Goal: Task Accomplishment & Management: Manage account settings

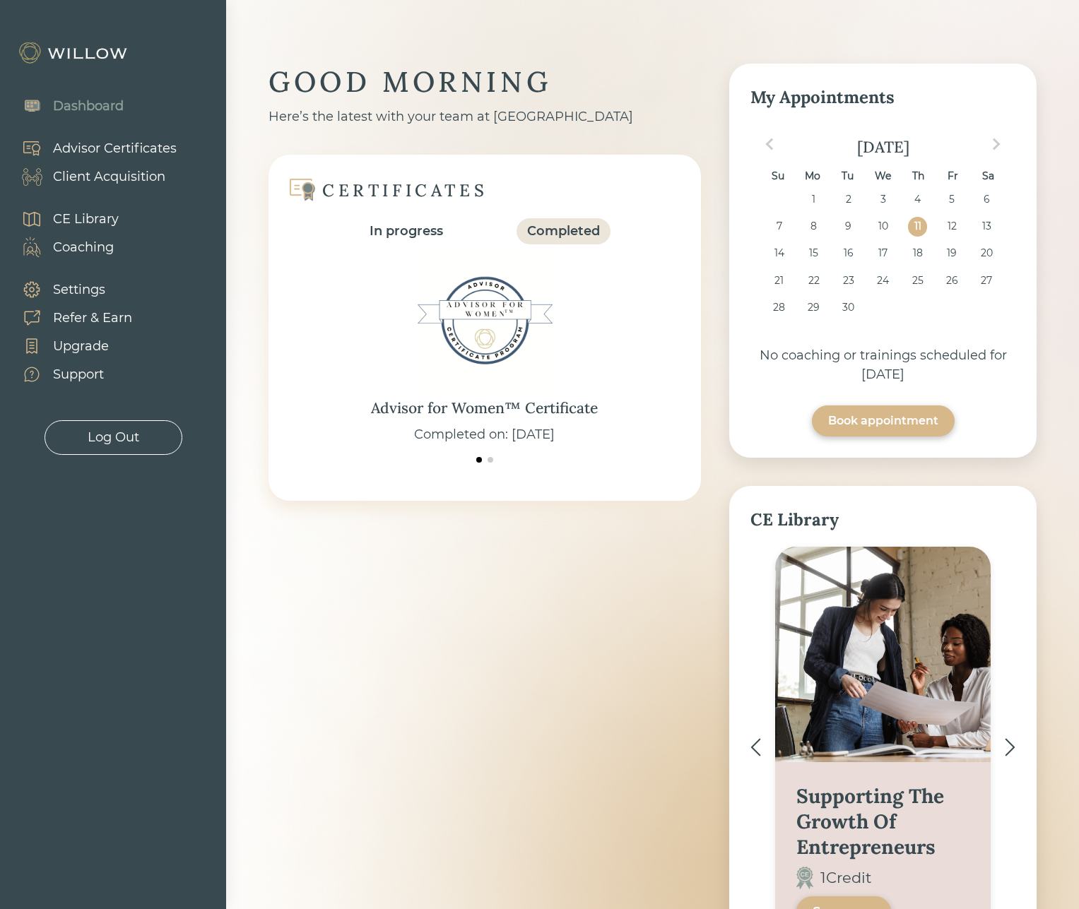
click at [81, 170] on div "Client Acquisition" at bounding box center [109, 176] width 112 height 19
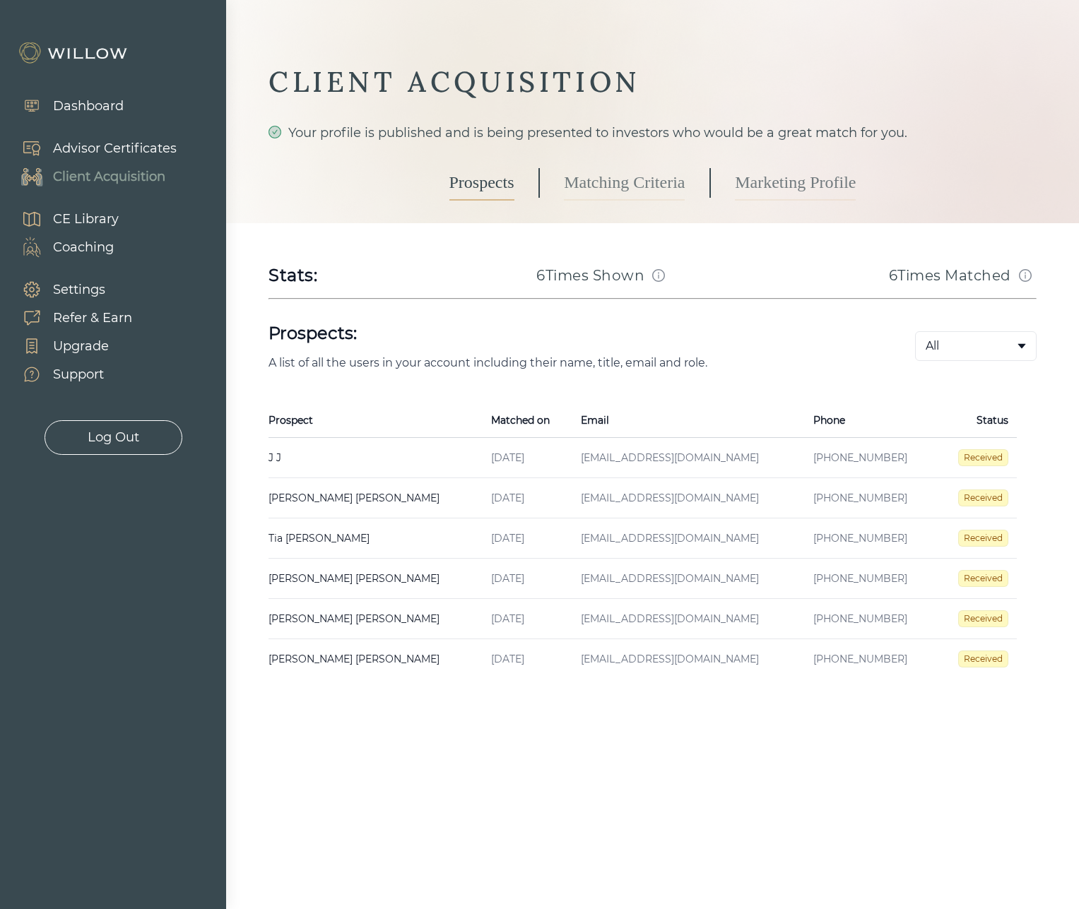
click at [589, 454] on td "[EMAIL_ADDRESS][DOMAIN_NAME]" at bounding box center [688, 458] width 232 height 40
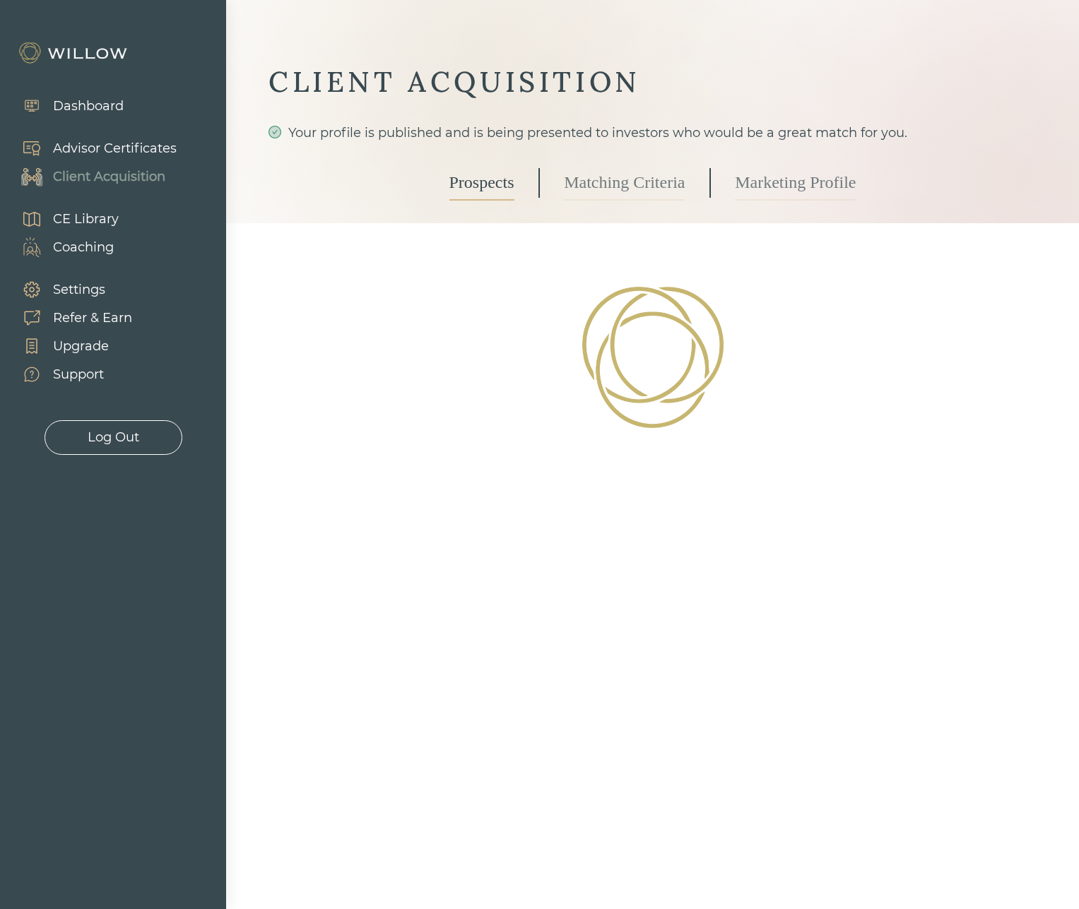
select select "3"
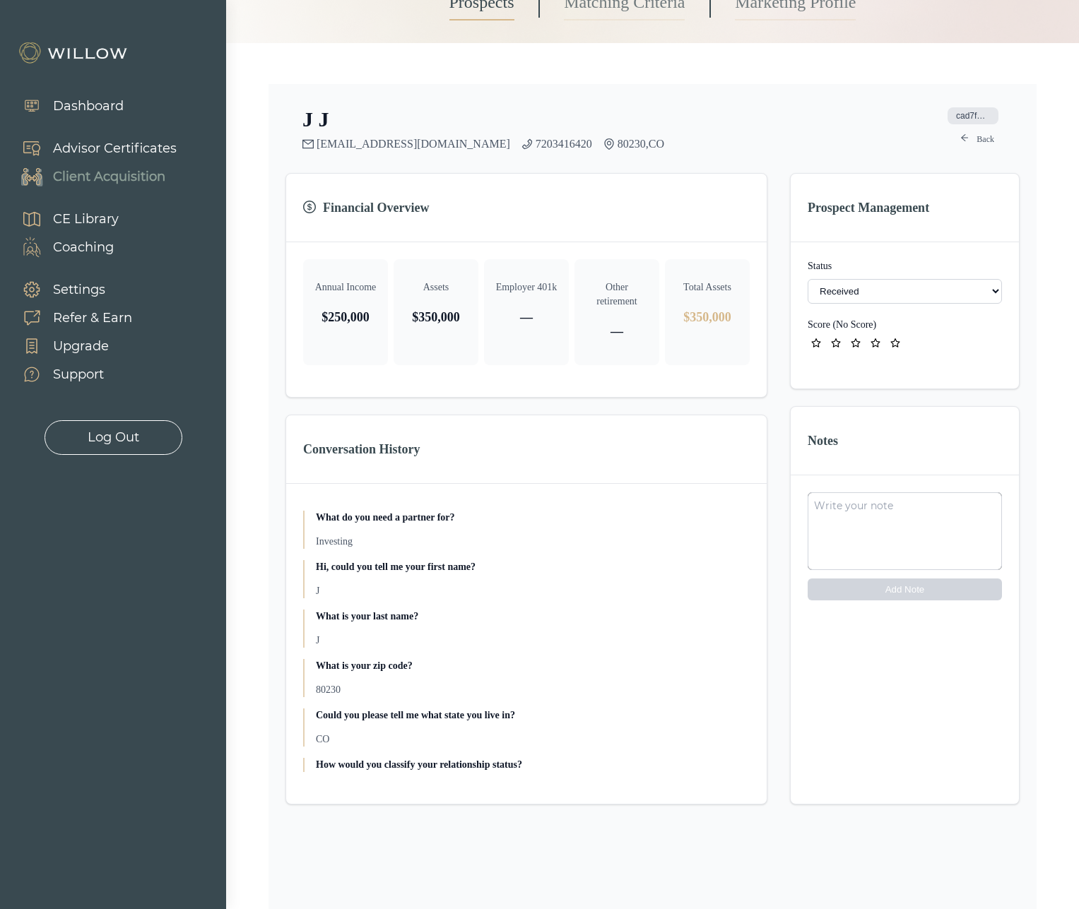
scroll to position [8, 0]
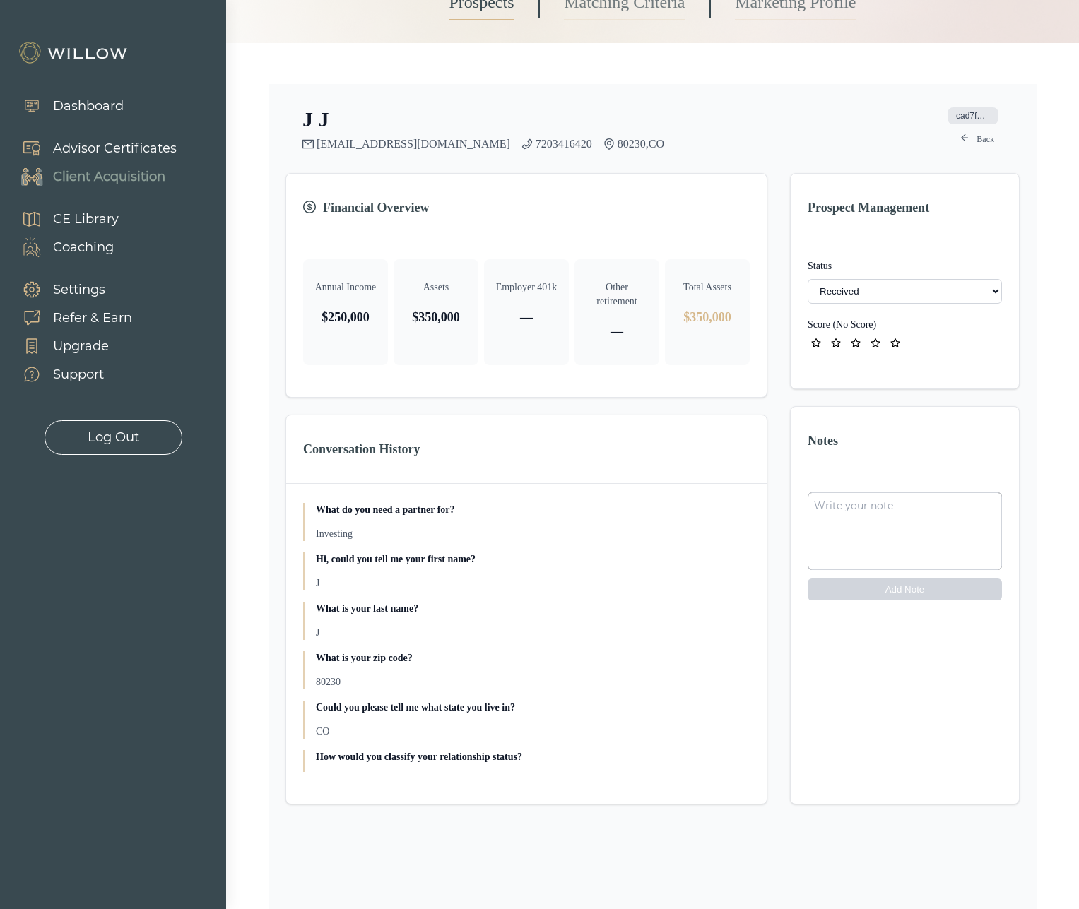
click at [321, 142] on link "[EMAIL_ADDRESS][DOMAIN_NAME]" at bounding box center [414, 144] width 194 height 13
